Goal: Transaction & Acquisition: Purchase product/service

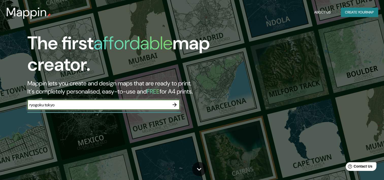
type input "ryogoku tokyo"
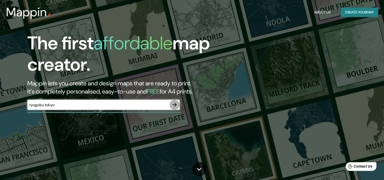
click at [177, 106] on icon "button" at bounding box center [174, 104] width 6 height 6
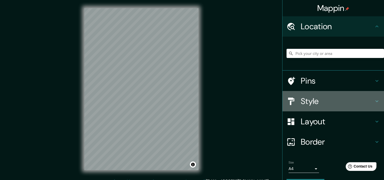
click at [328, 102] on h4 "Style" at bounding box center [337, 101] width 73 height 10
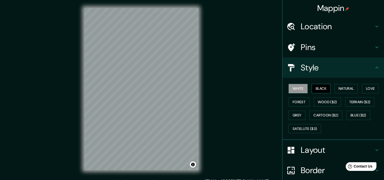
click at [318, 88] on button "Black" at bounding box center [320, 88] width 19 height 9
click at [300, 88] on button "White" at bounding box center [297, 88] width 19 height 9
click at [324, 89] on button "Black" at bounding box center [320, 88] width 19 height 9
click at [289, 90] on button "White" at bounding box center [297, 88] width 19 height 9
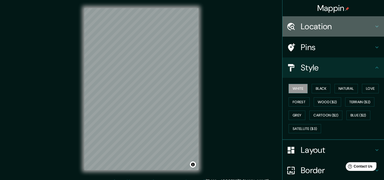
click at [325, 27] on h4 "Location" at bounding box center [337, 26] width 73 height 10
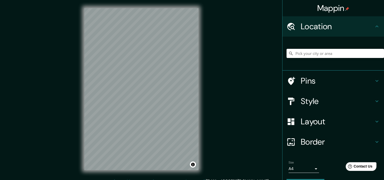
click at [319, 56] on input "Pick your city or area" at bounding box center [334, 53] width 97 height 9
click at [306, 52] on input "Pick your city or area" at bounding box center [334, 53] width 97 height 9
type input "R Subida, [STREET_ADDRESS]"
click at [378, 52] on icon "Clear" at bounding box center [380, 53] width 4 height 4
click at [151, 88] on div at bounding box center [151, 90] width 4 height 4
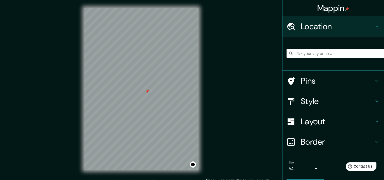
drag, startPoint x: 149, startPoint y: 90, endPoint x: 146, endPoint y: 90, distance: 3.6
click at [146, 90] on div at bounding box center [147, 91] width 4 height 4
drag, startPoint x: 139, startPoint y: 88, endPoint x: 139, endPoint y: 91, distance: 3.0
click at [139, 91] on div at bounding box center [138, 93] width 4 height 4
click at [191, 164] on button "Toggle attribution" at bounding box center [193, 164] width 6 height 6
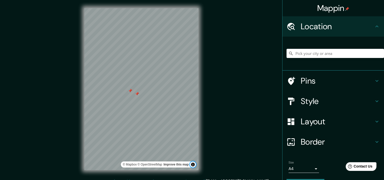
click at [191, 164] on button "Toggle attribution" at bounding box center [193, 164] width 6 height 6
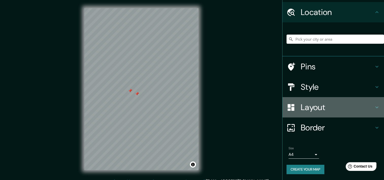
click at [325, 112] on h4 "Layout" at bounding box center [337, 107] width 73 height 10
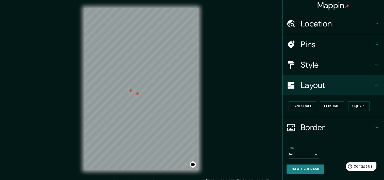
scroll to position [2, 0]
click at [328, 93] on div "Layout" at bounding box center [332, 85] width 101 height 20
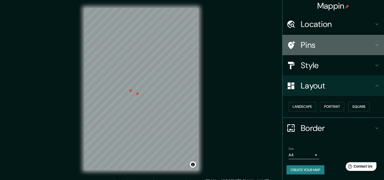
click at [312, 48] on h4 "Pins" at bounding box center [337, 45] width 73 height 10
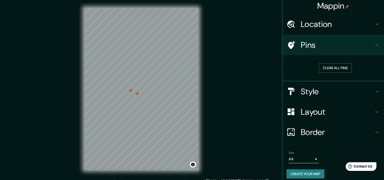
click at [322, 65] on button "Clear all pins" at bounding box center [335, 67] width 33 height 9
click at [328, 66] on button "Clear all pins" at bounding box center [335, 67] width 33 height 9
click at [325, 25] on h4 "Location" at bounding box center [337, 24] width 73 height 10
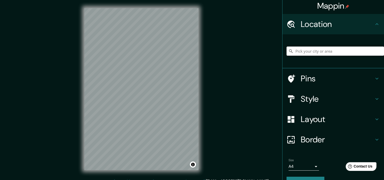
click at [311, 47] on input "Pick your city or area" at bounding box center [334, 50] width 97 height 9
type input "r"
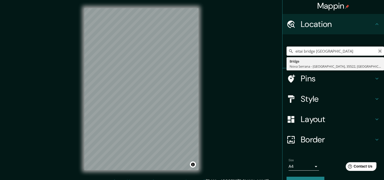
type input "eitai bridge [GEOGRAPHIC_DATA]"
click at [378, 50] on icon "Clear" at bounding box center [380, 51] width 4 height 4
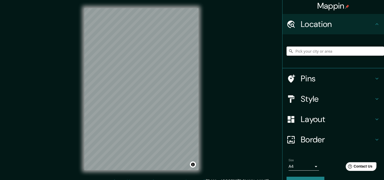
click at [328, 52] on input "Pick your city or area" at bounding box center [334, 50] width 97 height 9
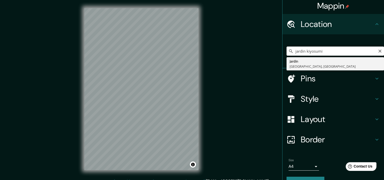
click at [328, 50] on input "jardin kiyosumi" at bounding box center [334, 50] width 97 height 9
type input "j"
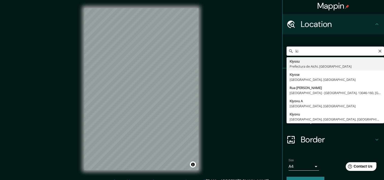
type input "k"
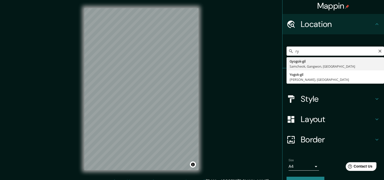
type input "r"
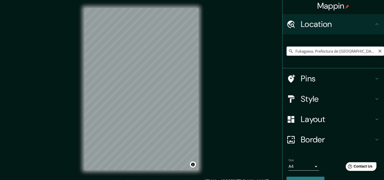
click at [354, 51] on input "Fukagawa, Prefectura de [GEOGRAPHIC_DATA], [GEOGRAPHIC_DATA]" at bounding box center [334, 50] width 97 height 9
click at [365, 52] on input "Fukagawa, Prefectura de [GEOGRAPHIC_DATA], [GEOGRAPHIC_DATA]" at bounding box center [334, 50] width 97 height 9
click at [288, 50] on icon at bounding box center [290, 50] width 5 height 5
click at [365, 50] on input "Fukagawa, Prefectura de [GEOGRAPHIC_DATA], [GEOGRAPHIC_DATA]" at bounding box center [334, 50] width 97 height 9
drag, startPoint x: 366, startPoint y: 53, endPoint x: 267, endPoint y: 67, distance: 100.3
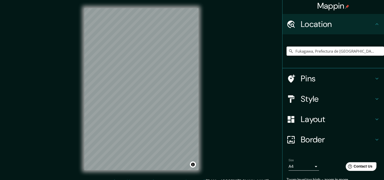
click at [267, 67] on div "Mappin Location [GEOGRAPHIC_DATA], Prefectura de [GEOGRAPHIC_DATA], [GEOGRAPHIC…" at bounding box center [192, 93] width 384 height 186
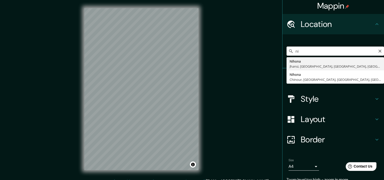
type input "n"
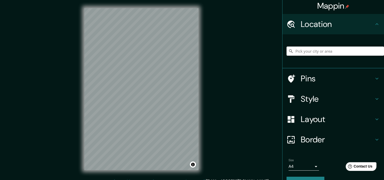
click at [315, 167] on body "Mappin Location Pins Style Layout Border Choose a border. Hint : you can make l…" at bounding box center [192, 90] width 384 height 180
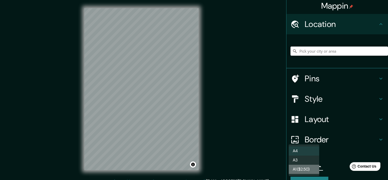
click at [313, 164] on li "A1 ($2.50)" at bounding box center [303, 168] width 30 height 9
type input "a3"
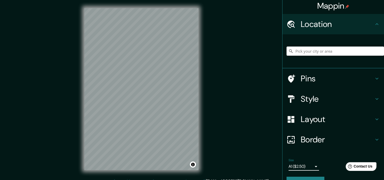
click at [301, 96] on h4 "Style" at bounding box center [337, 99] width 73 height 10
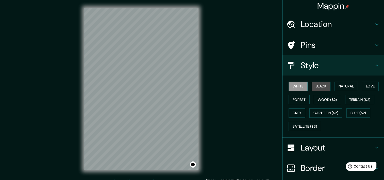
click at [322, 86] on button "Black" at bounding box center [320, 85] width 19 height 9
click at [85, 7] on div "© Mapbox © OpenStreetMap Improve this map" at bounding box center [141, 89] width 130 height 178
click at [277, 128] on div "Mappin Location Pins Style White Black Natural Love Forest Wood ($2) Terrain ($…" at bounding box center [192, 93] width 384 height 186
